Goal: Transaction & Acquisition: Purchase product/service

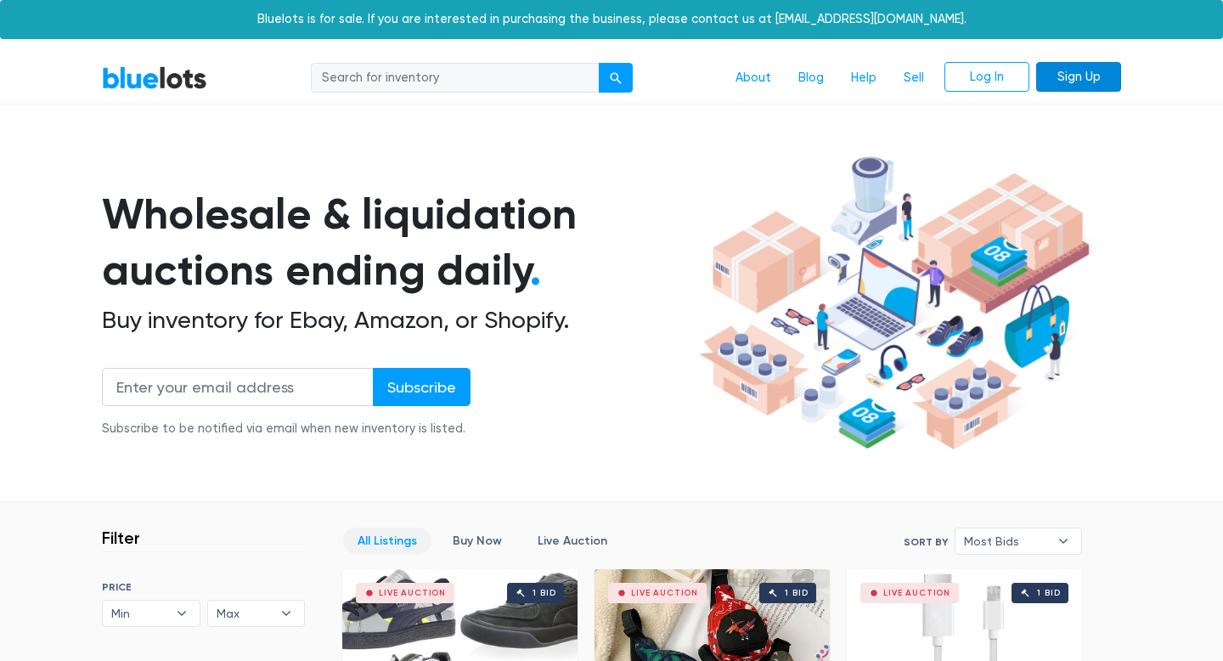
click at [1076, 73] on link "Sign Up" at bounding box center [1078, 77] width 85 height 31
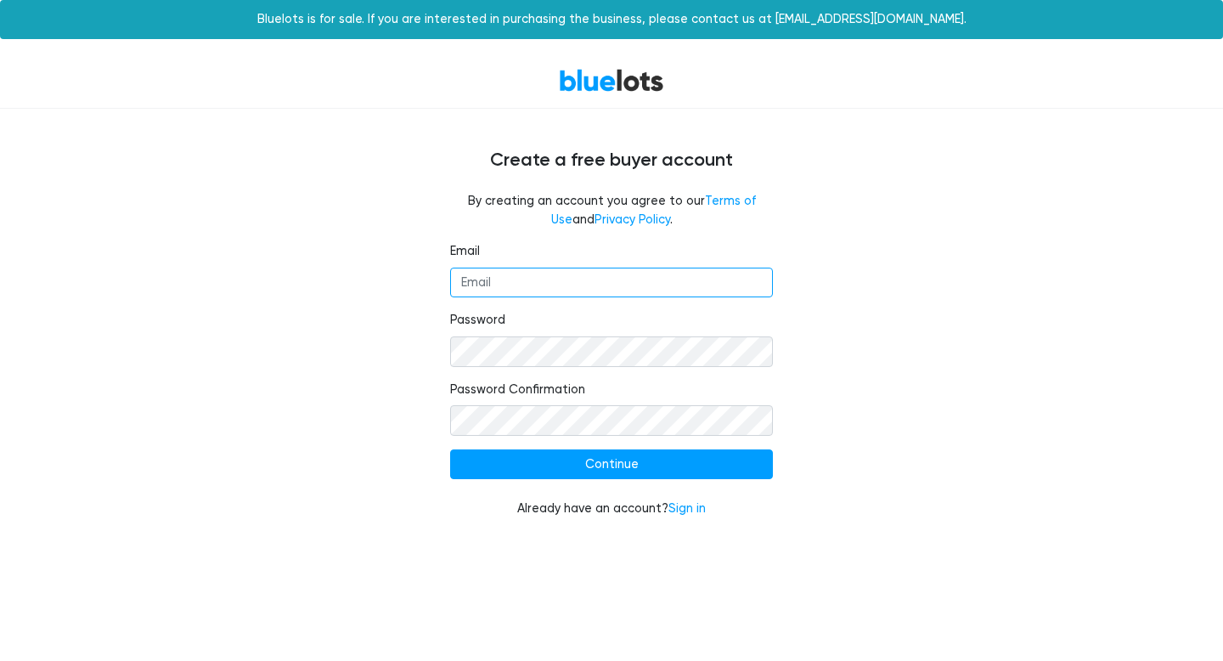
click at [561, 286] on input "Email" at bounding box center [611, 283] width 323 height 31
type input "Haras.sidiq@gmail.com"
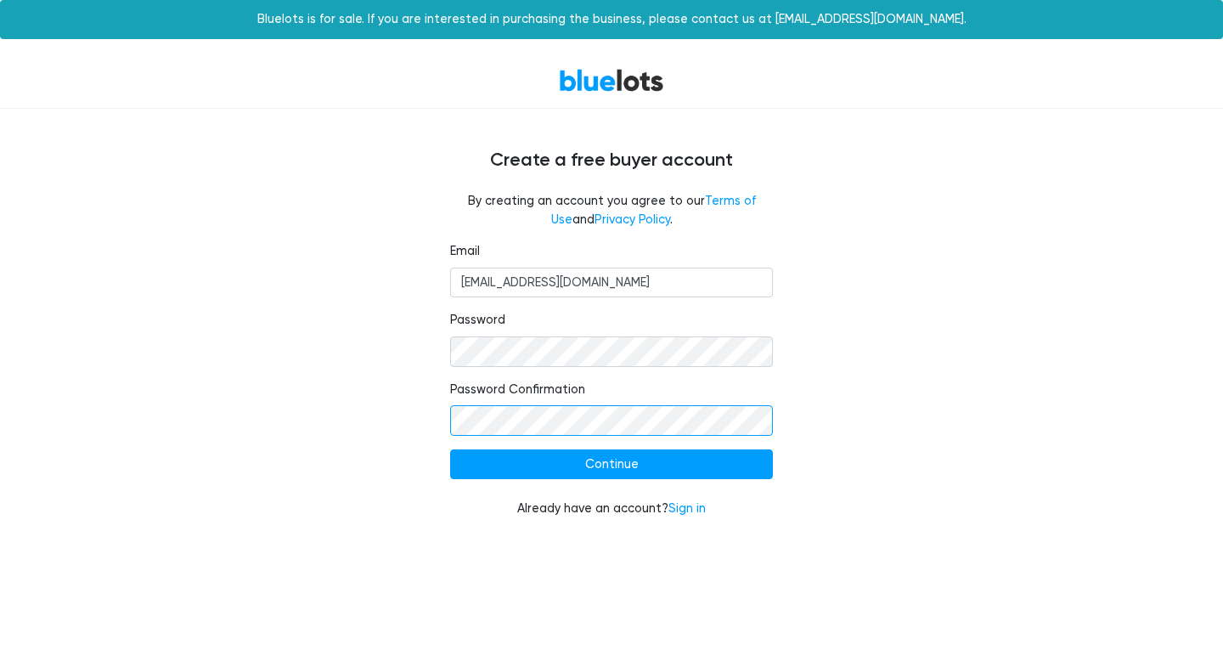
click at [450, 449] on input "Continue" at bounding box center [611, 464] width 323 height 31
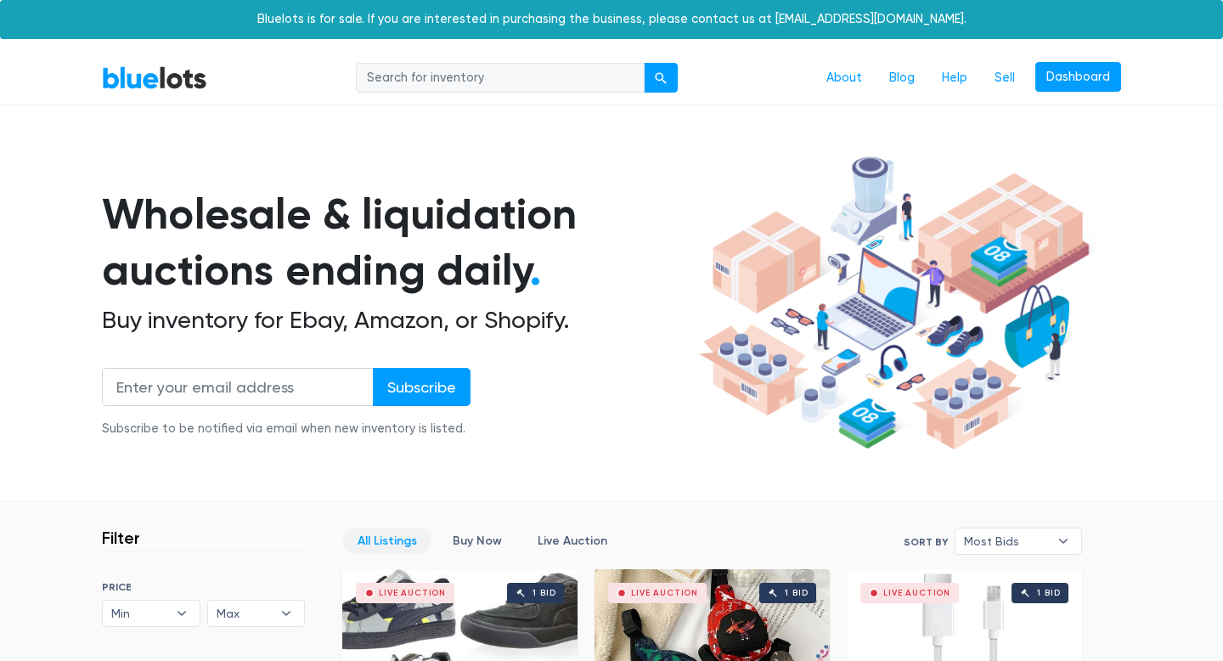
click at [504, 76] on input "search" at bounding box center [500, 78] width 289 height 31
type input "[DATE] custom"
click at [660, 73] on div "submit" at bounding box center [661, 78] width 12 height 12
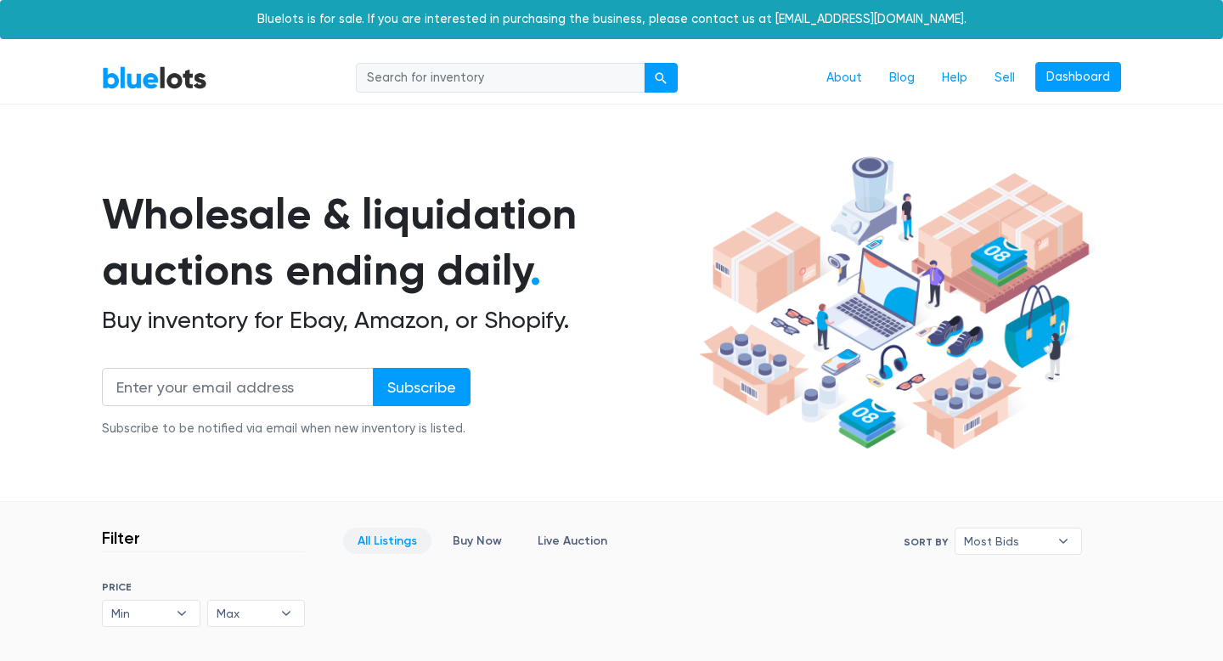
click at [564, 84] on input "search" at bounding box center [500, 78] width 289 height 31
type input "air forces"
click at [666, 85] on button "submit" at bounding box center [661, 78] width 34 height 31
click at [560, 67] on input "search" at bounding box center [500, 78] width 289 height 31
type input "[DATE]"
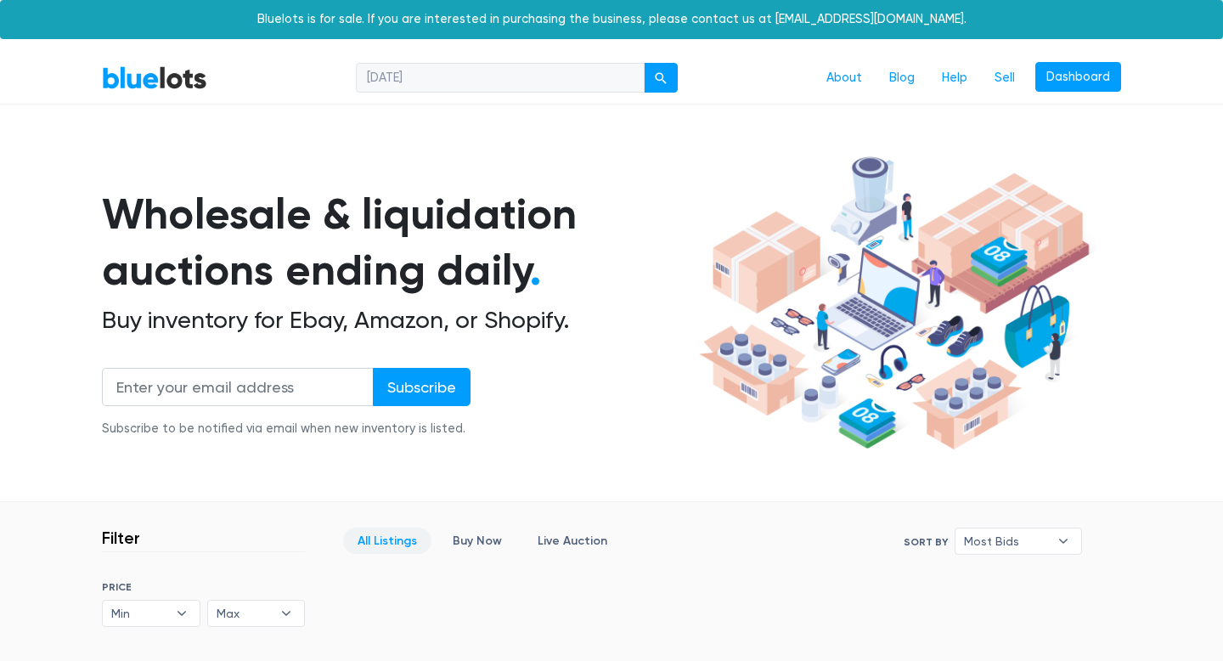
click at [644, 63] on button "submit" at bounding box center [661, 78] width 34 height 31
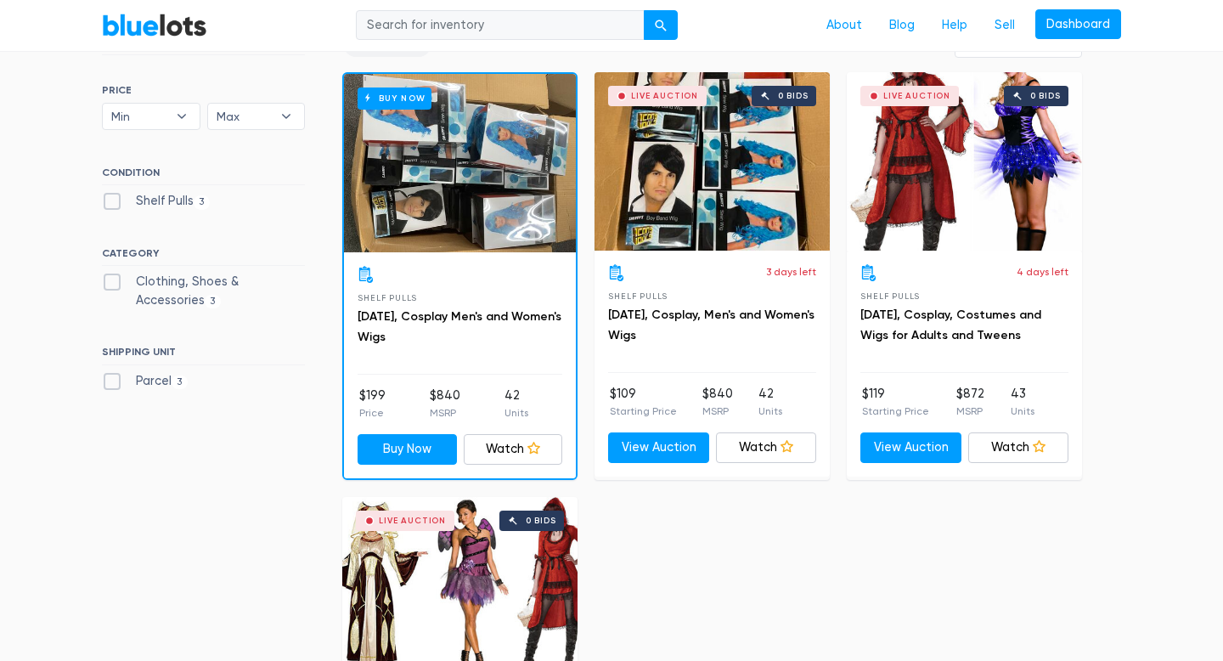
scroll to position [495, 0]
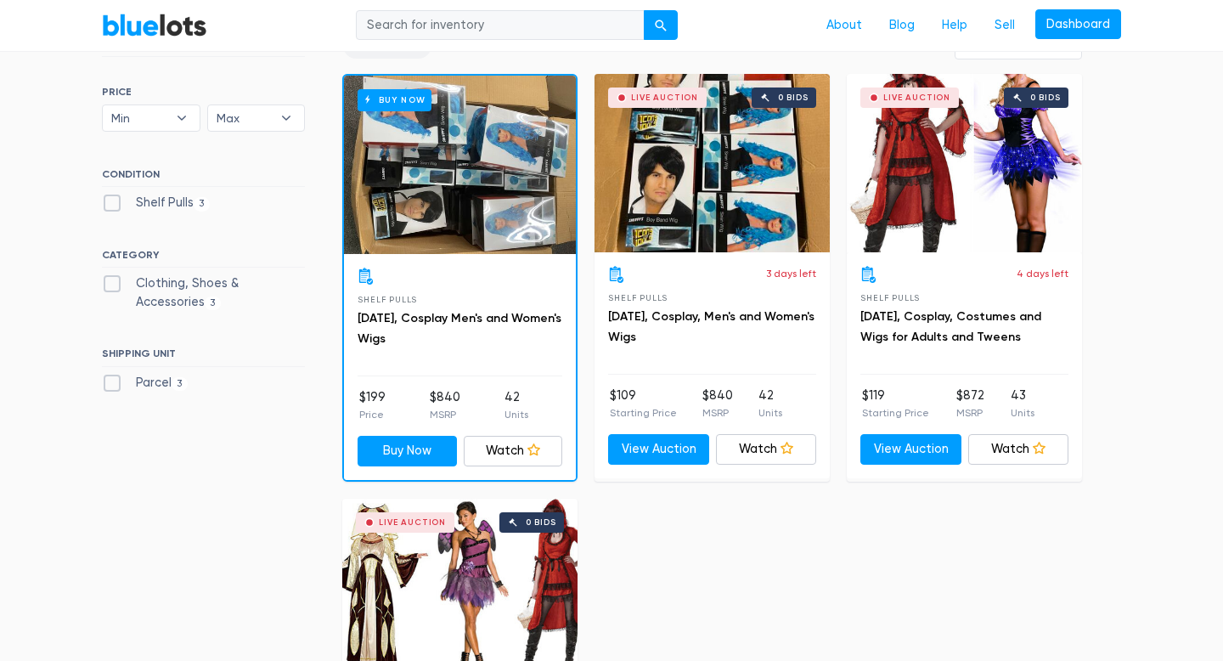
click at [989, 194] on div "Live Auction 0 bids" at bounding box center [964, 163] width 235 height 178
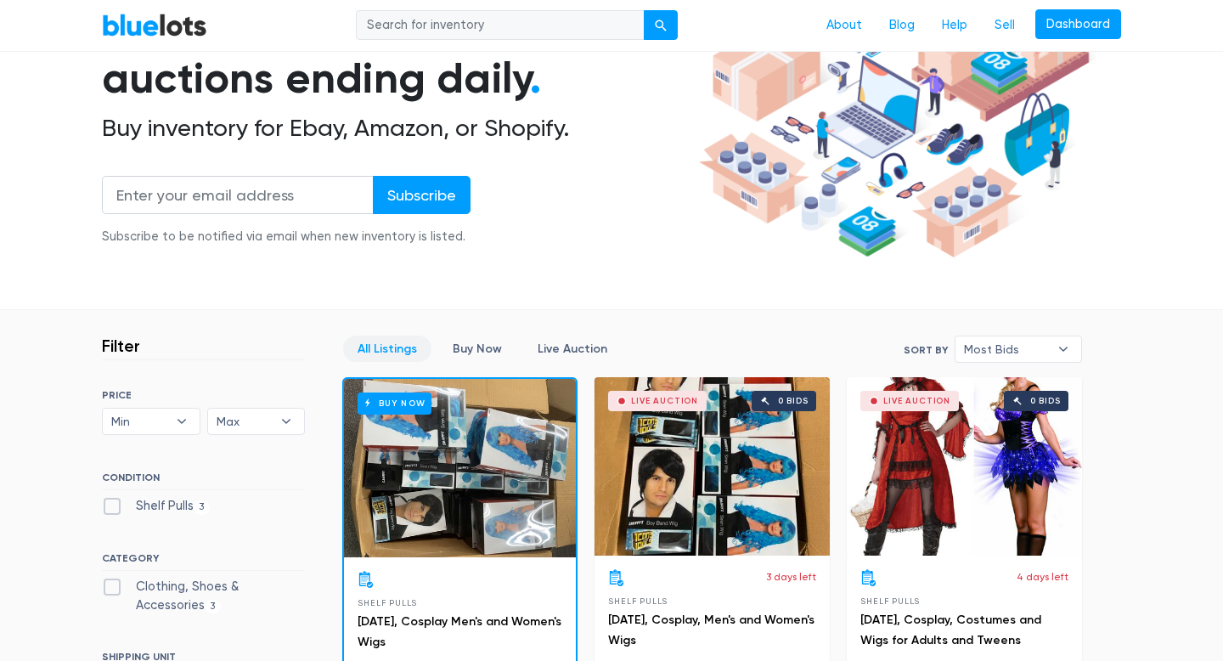
scroll to position [59, 0]
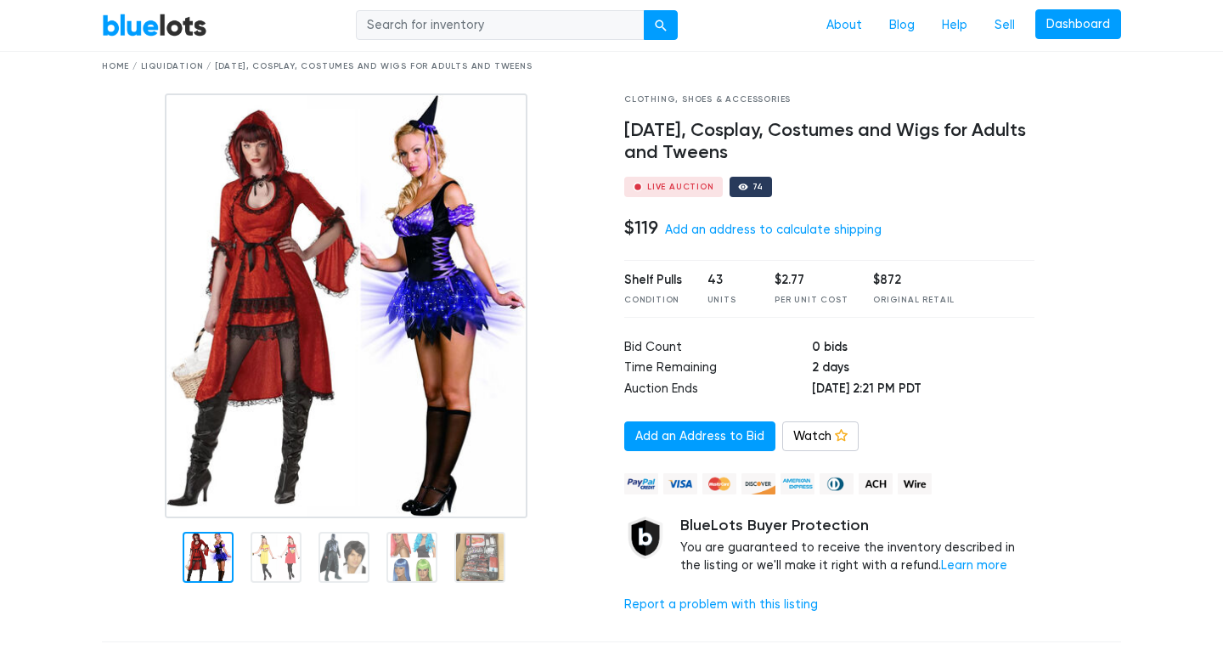
scroll to position [71, 0]
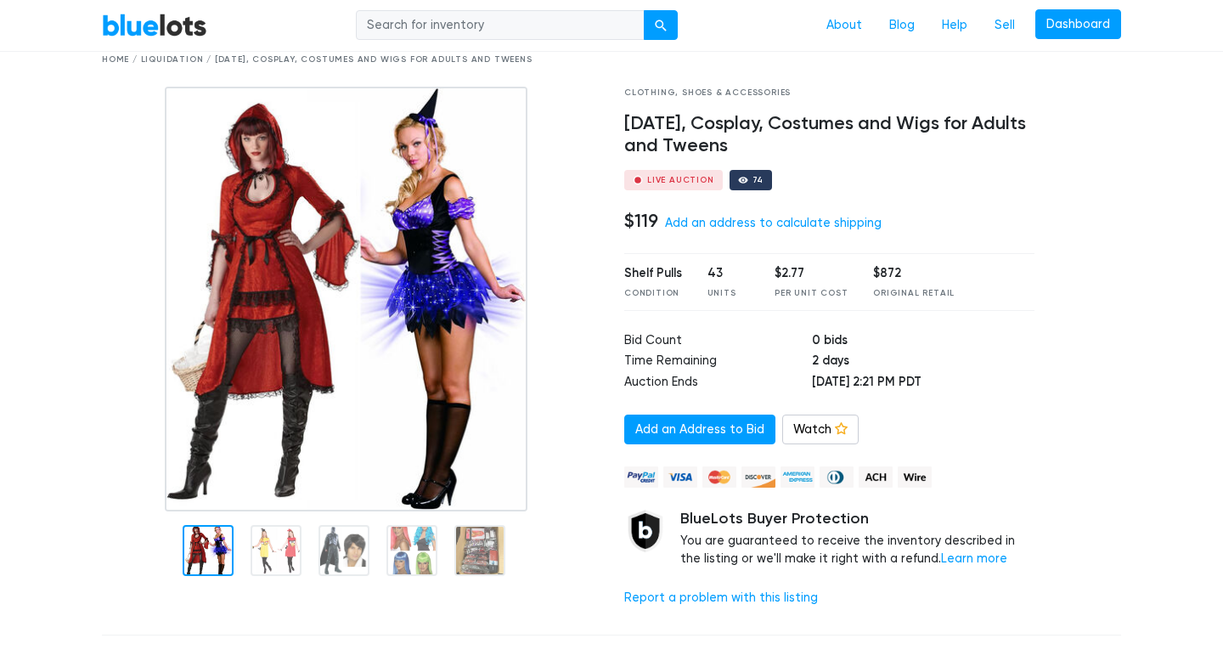
click at [652, 176] on div "Live Auction" at bounding box center [680, 180] width 67 height 8
click at [719, 225] on link "Add an address to calculate shipping" at bounding box center [773, 223] width 217 height 14
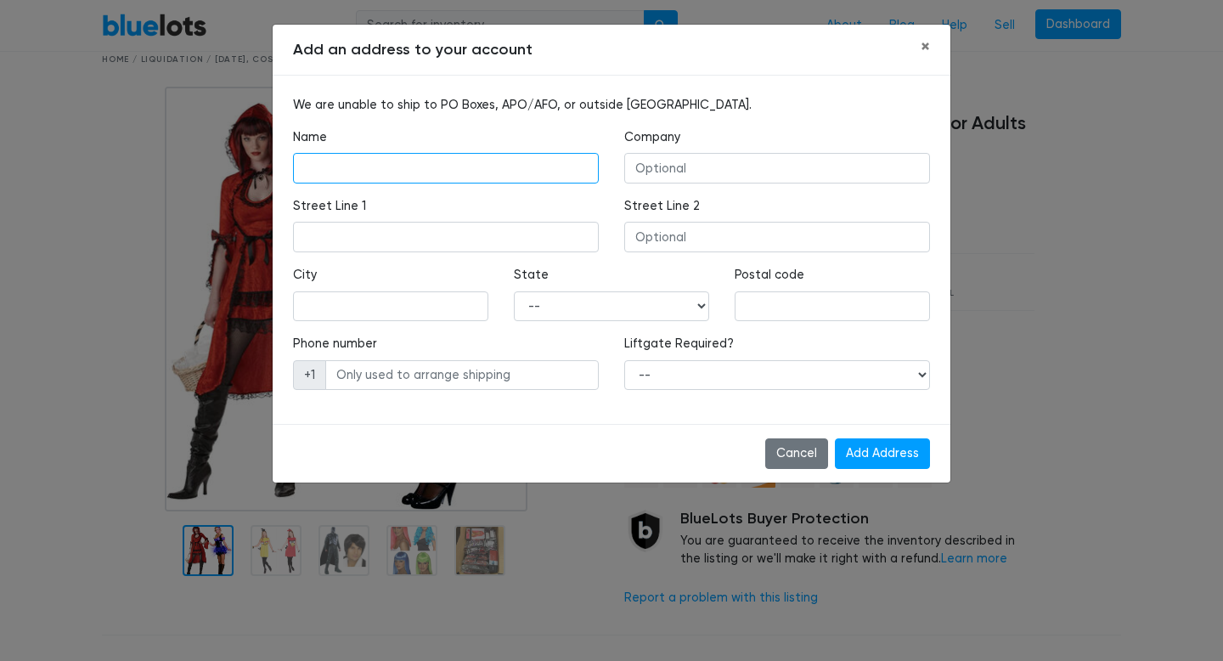
click at [471, 174] on input "text" at bounding box center [446, 168] width 306 height 31
type input "AHMAD HARAS MOHAMMAD SEDIQ"
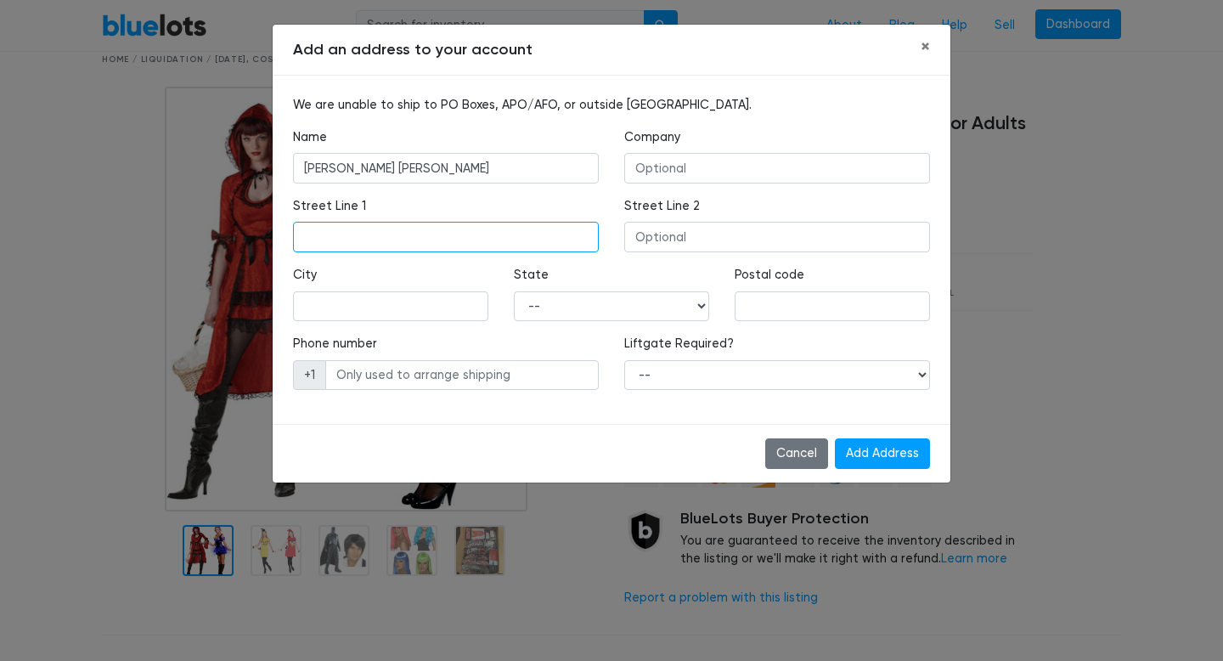
type input "4369 Hawkfinch cir"
type input "Rancho Cordova"
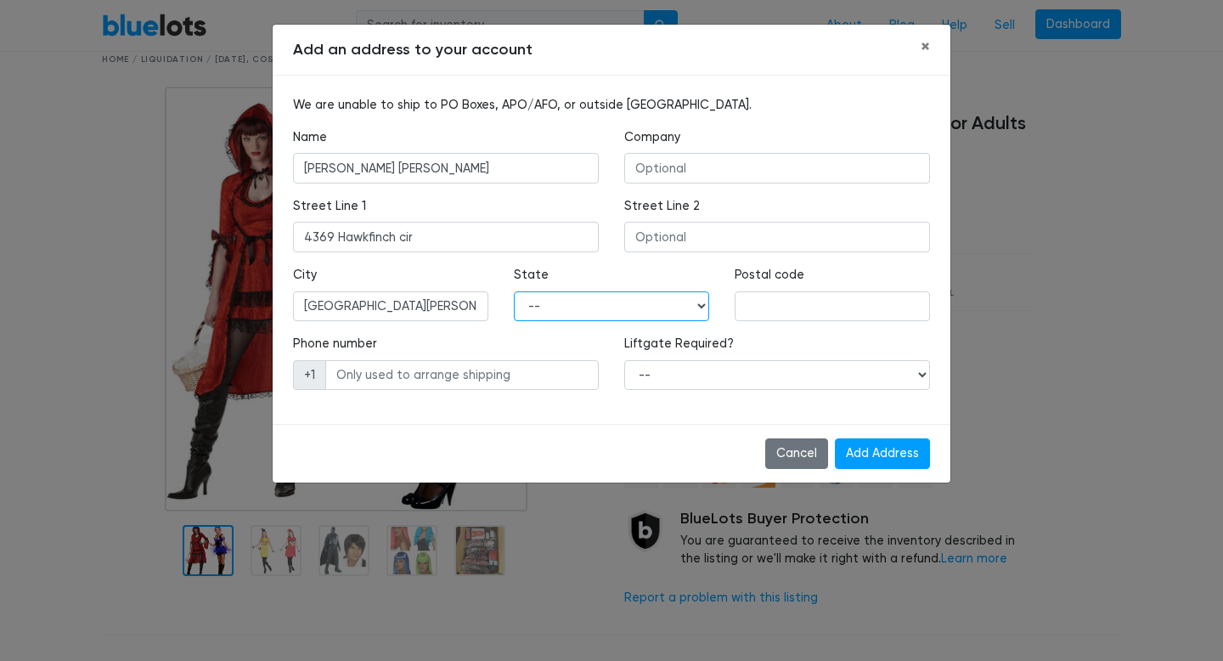
select select "CA"
type input "95742"
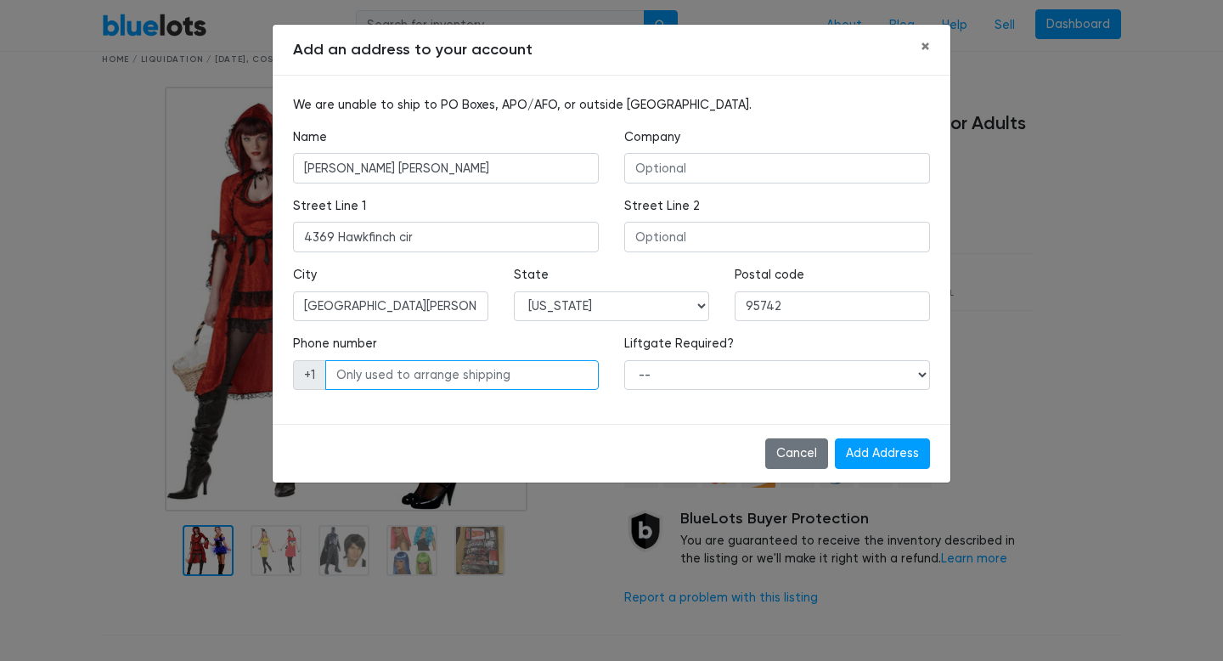
type input "5103308424"
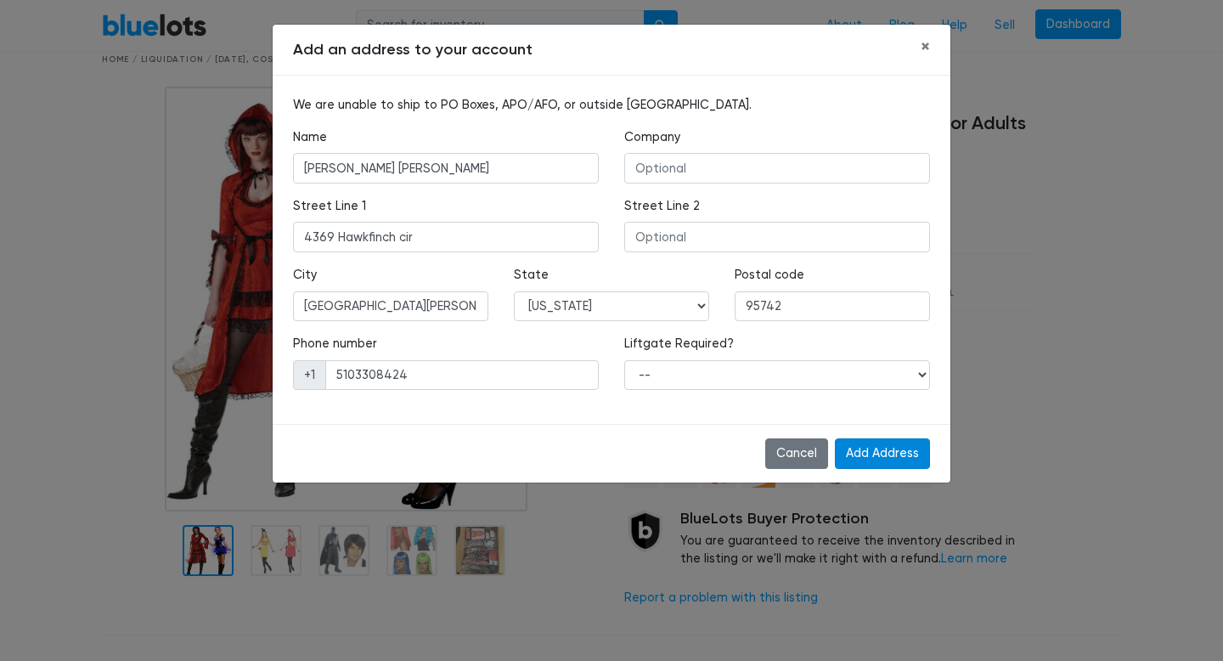
click at [886, 458] on input "Add Address" at bounding box center [882, 453] width 95 height 31
click at [710, 373] on select "-- Yes No" at bounding box center [777, 375] width 306 height 31
select select "0"
click at [624, 360] on select "-- Yes No" at bounding box center [777, 375] width 306 height 31
click at [913, 454] on input "Add Address" at bounding box center [882, 453] width 95 height 31
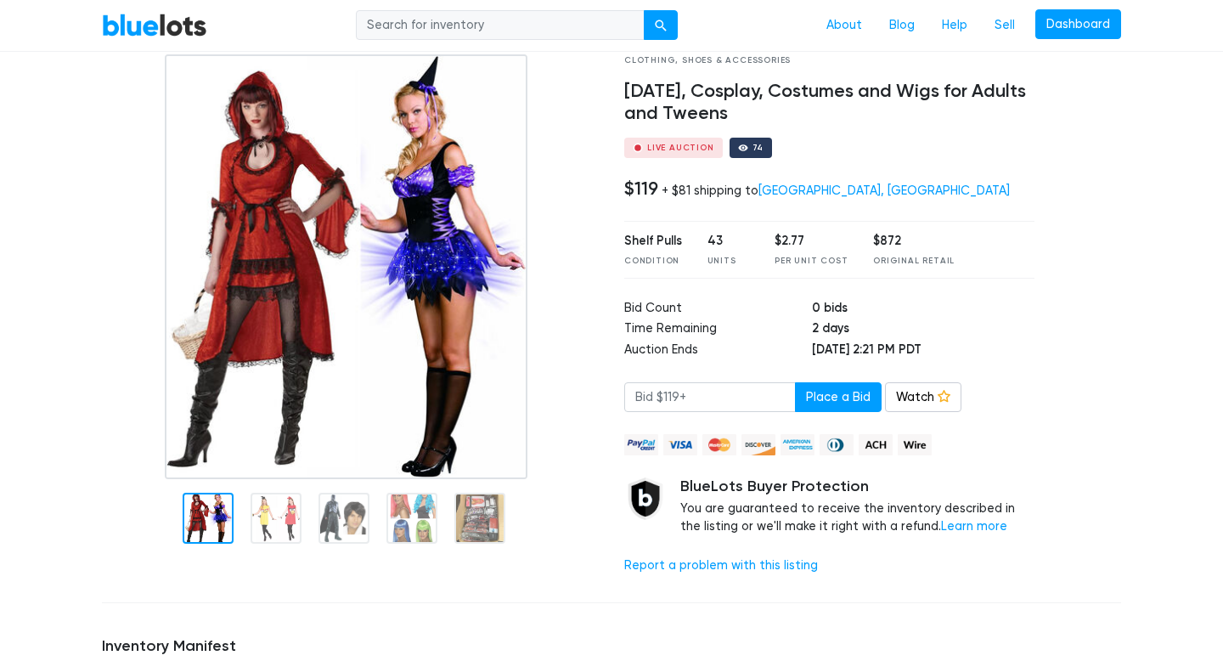
scroll to position [124, 0]
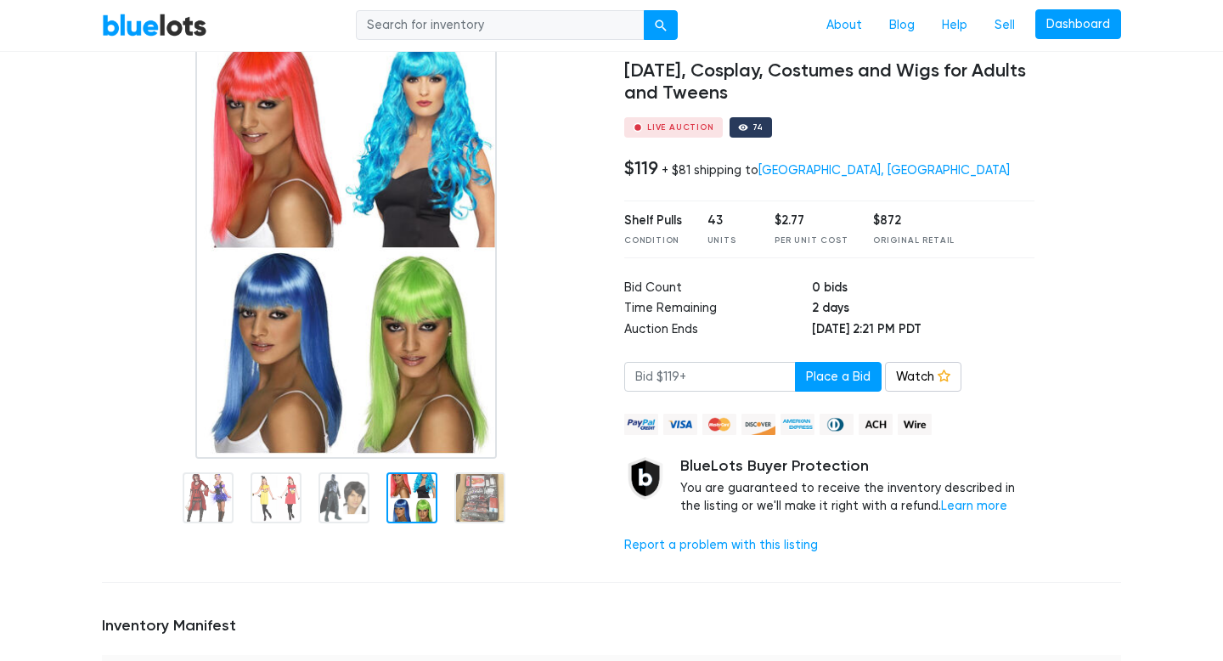
click at [395, 515] on div at bounding box center [411, 497] width 51 height 51
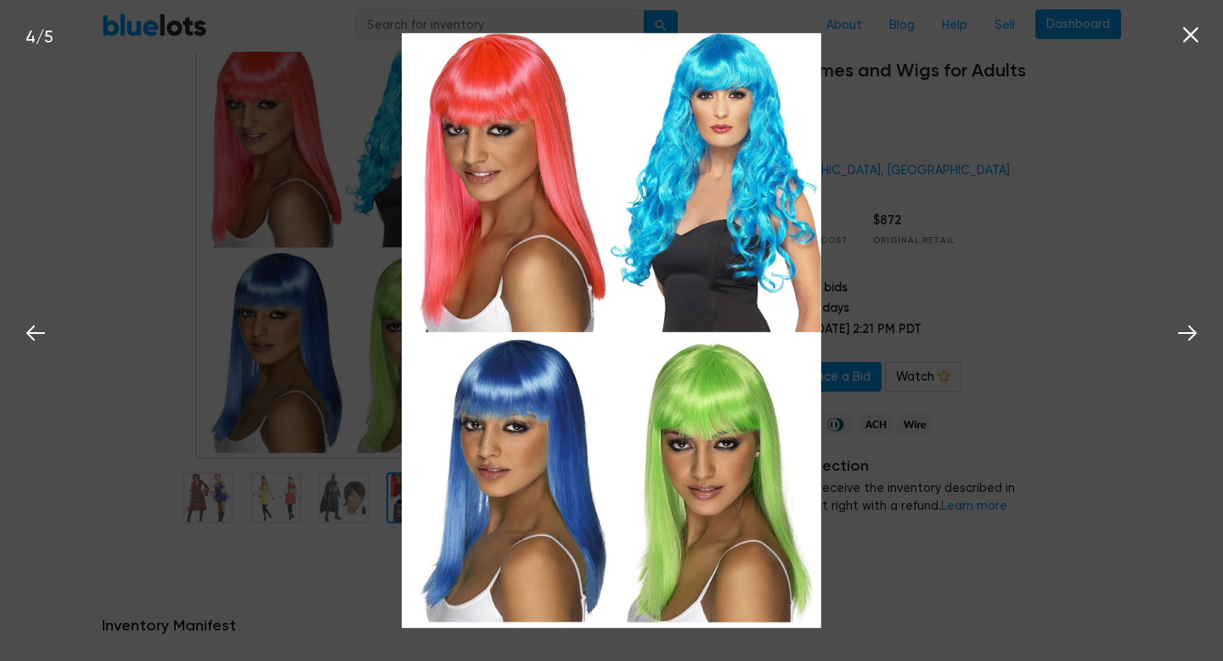
click at [1197, 37] on icon at bounding box center [1190, 34] width 25 height 25
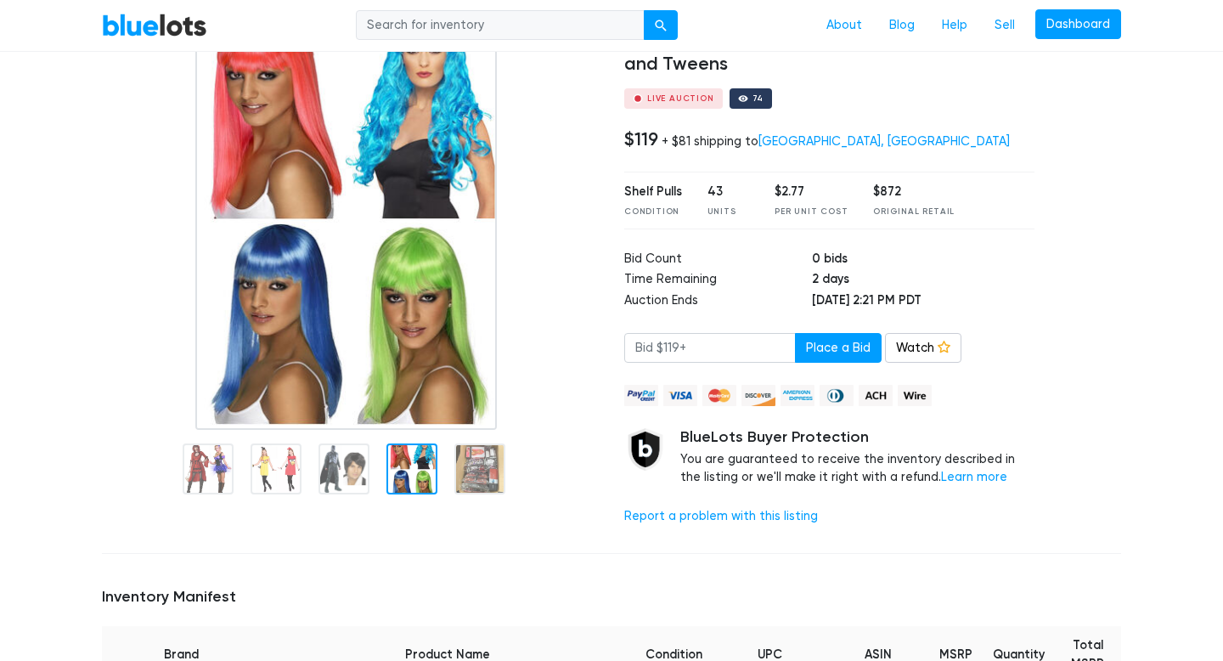
scroll to position [154, 0]
click at [713, 349] on input "number" at bounding box center [710, 347] width 172 height 31
type input "120"
click at [847, 339] on button "Place a Bid" at bounding box center [838, 347] width 87 height 31
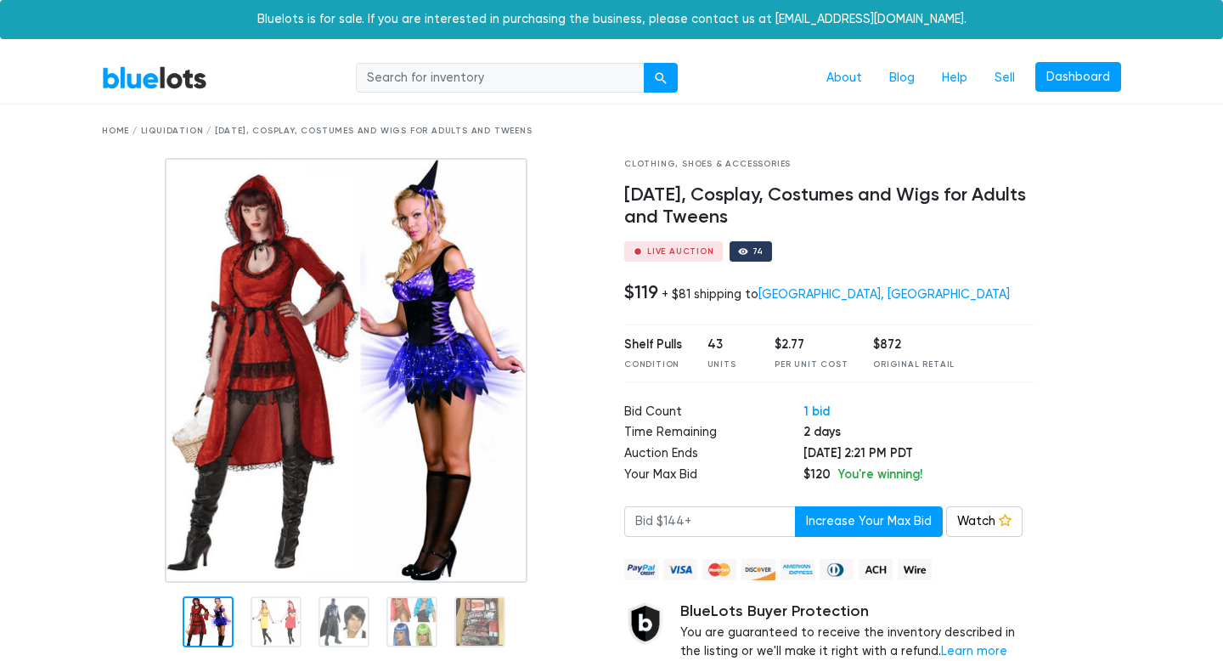
click at [448, 94] on nav "BlueLots About Blog Help Sell Dashboard" at bounding box center [611, 79] width 1223 height 52
click at [455, 83] on input "search" at bounding box center [500, 78] width 289 height 31
type input "Halloween"
click at [644, 63] on button "submit" at bounding box center [661, 78] width 34 height 31
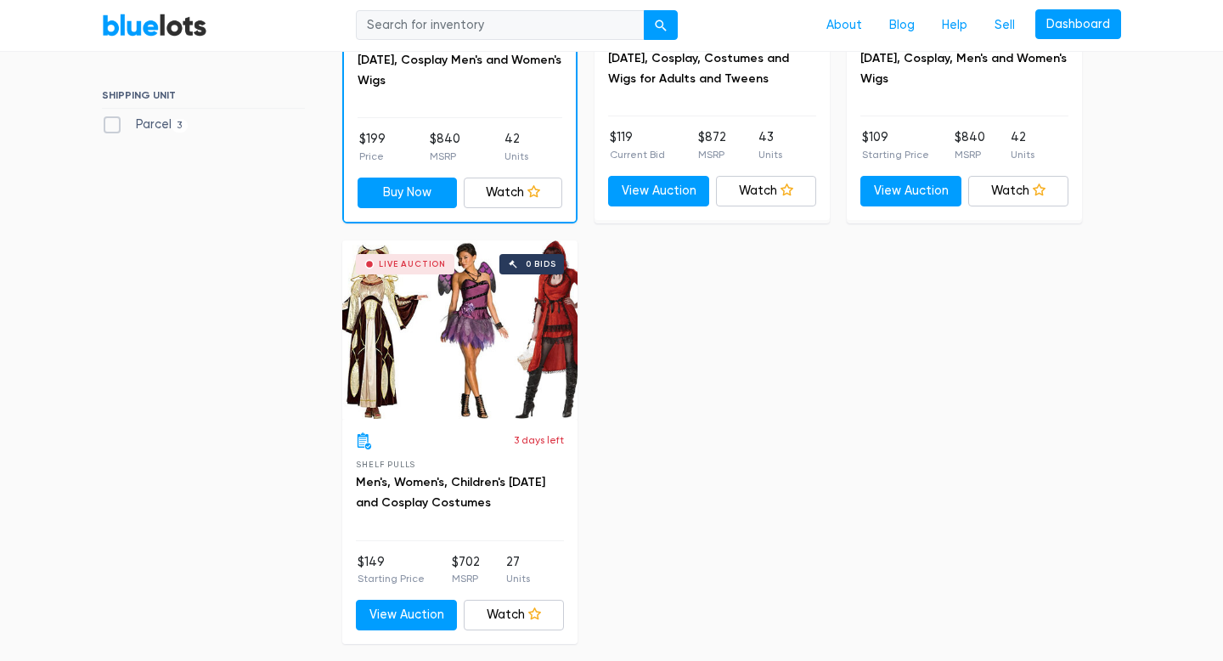
scroll to position [754, 0]
click at [481, 431] on div "3 days left" at bounding box center [460, 439] width 208 height 17
click at [455, 489] on h3 "Men's, Women's, Children's [DATE] and Cosplay Costumes" at bounding box center [460, 491] width 208 height 41
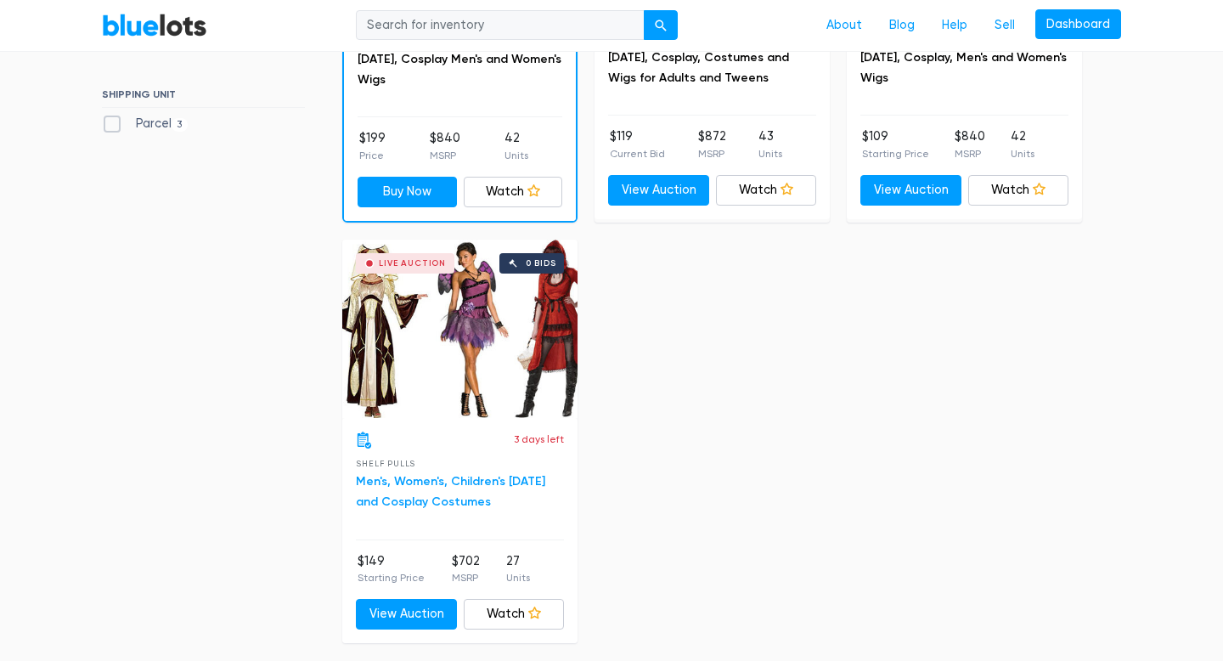
click at [445, 499] on link "Men's, Women's, Children's [DATE] and Cosplay Costumes" at bounding box center [450, 491] width 189 height 35
